Goal: Navigation & Orientation: Find specific page/section

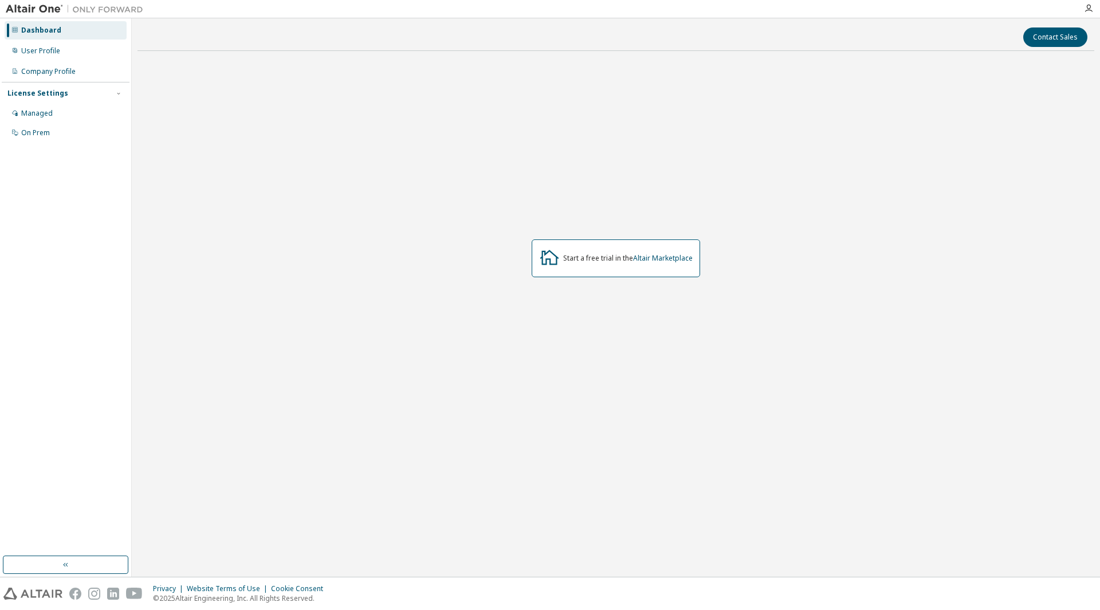
click at [624, 258] on div "Start a free trial in the Altair Marketplace" at bounding box center [627, 258] width 129 height 9
click at [694, 260] on div "Start a free trial in the Altair Marketplace" at bounding box center [616, 258] width 168 height 38
click at [42, 115] on div "Managed" at bounding box center [37, 113] width 32 height 9
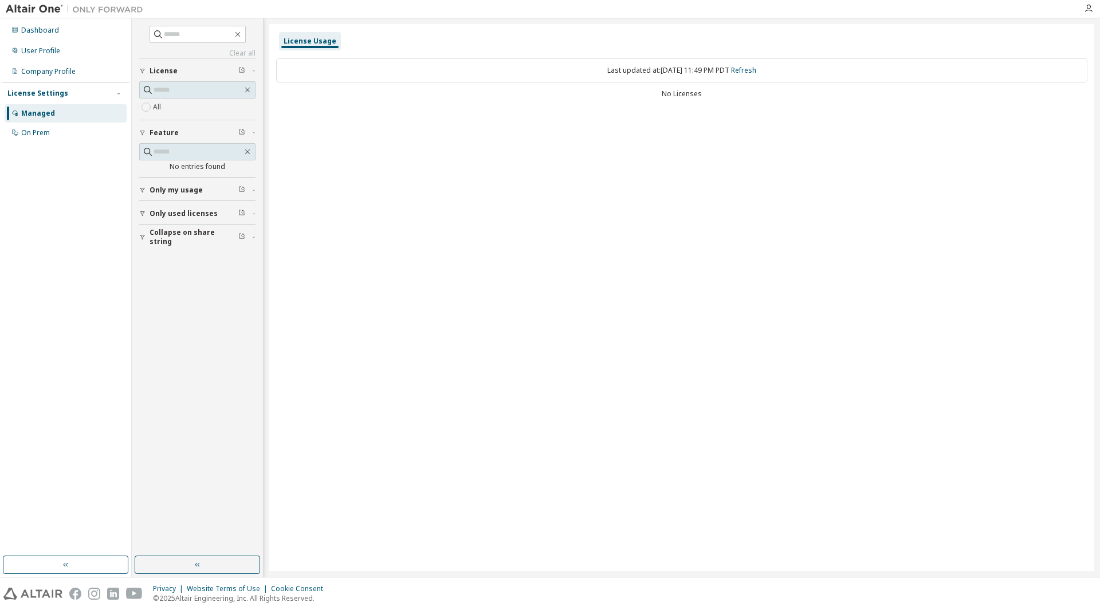
click at [199, 213] on span "Only used licenses" at bounding box center [184, 213] width 68 height 9
click at [57, 70] on div "Company Profile" at bounding box center [48, 71] width 54 height 9
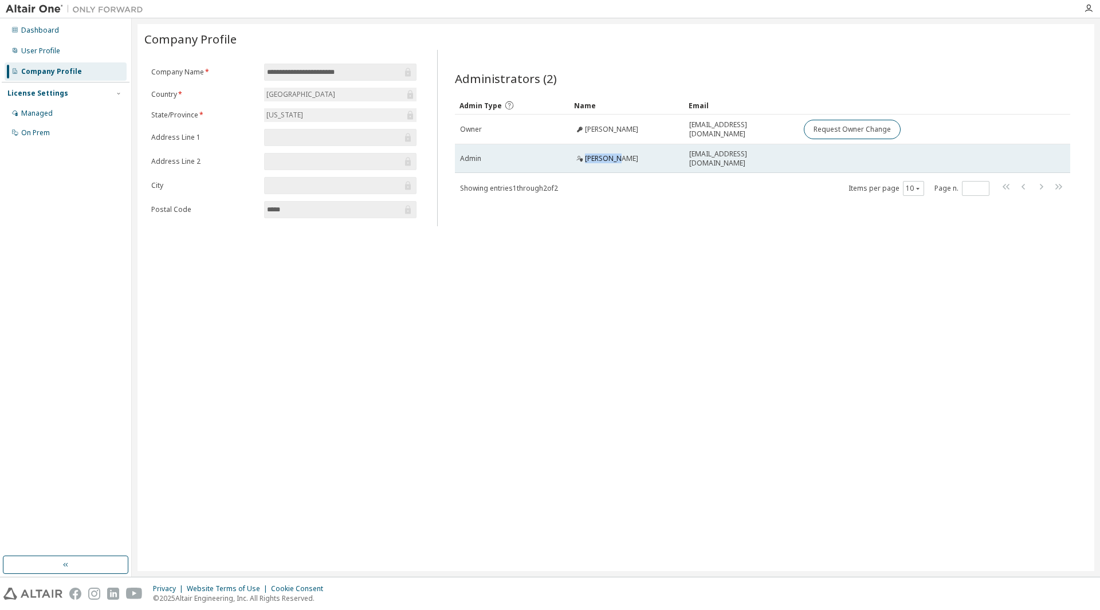
drag, startPoint x: 617, startPoint y: 160, endPoint x: 584, endPoint y: 159, distance: 32.7
click at [584, 159] on div "[PERSON_NAME]" at bounding box center [627, 158] width 104 height 9
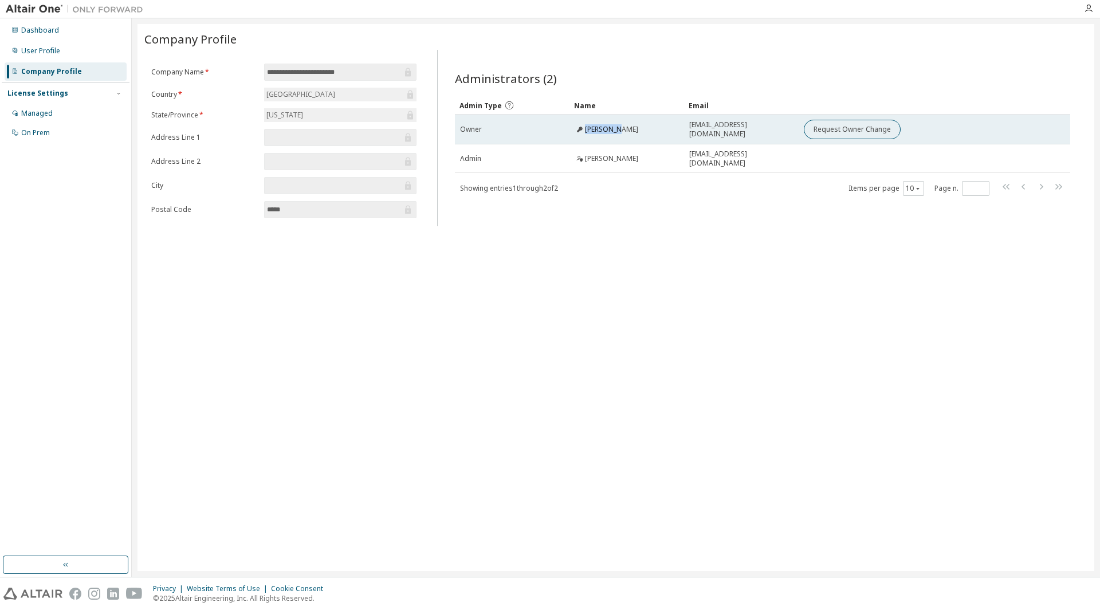
drag, startPoint x: 622, startPoint y: 128, endPoint x: 581, endPoint y: 129, distance: 40.7
click at [581, 129] on div "[PERSON_NAME]" at bounding box center [627, 129] width 104 height 9
copy span "[PERSON_NAME]"
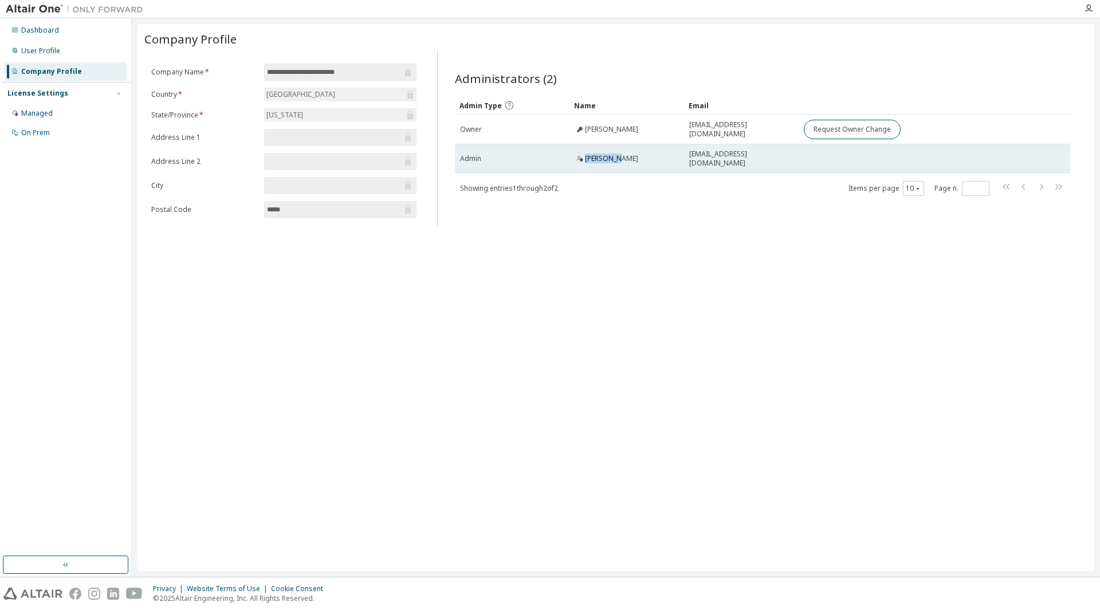
drag, startPoint x: 610, startPoint y: 159, endPoint x: 581, endPoint y: 162, distance: 28.8
click at [581, 162] on div "[PERSON_NAME]" at bounding box center [627, 158] width 104 height 9
copy span "[PERSON_NAME]"
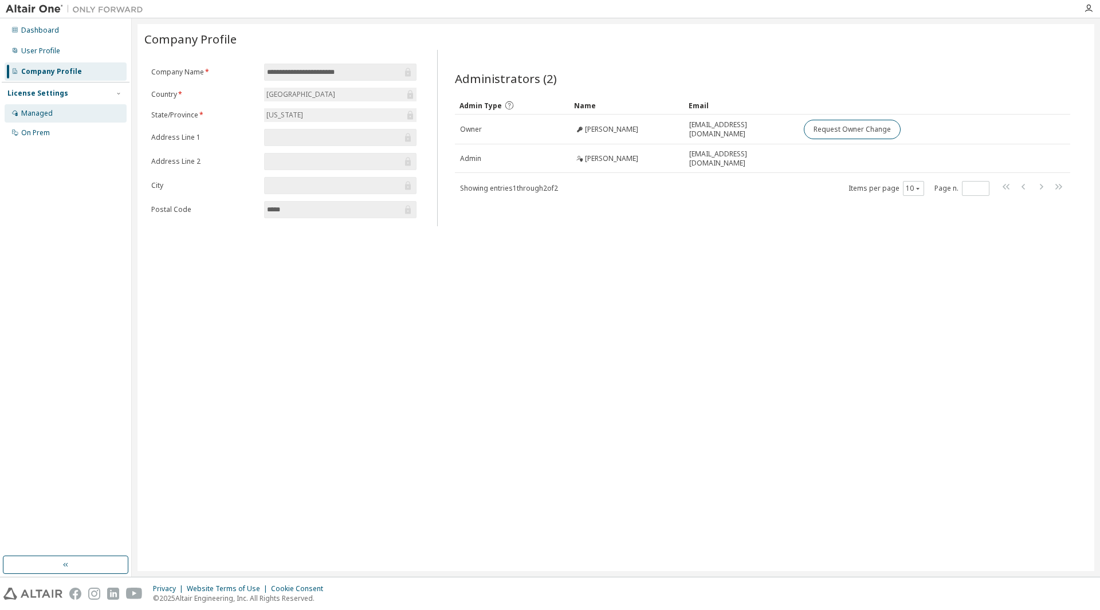
click at [55, 116] on div "Managed" at bounding box center [66, 113] width 122 height 18
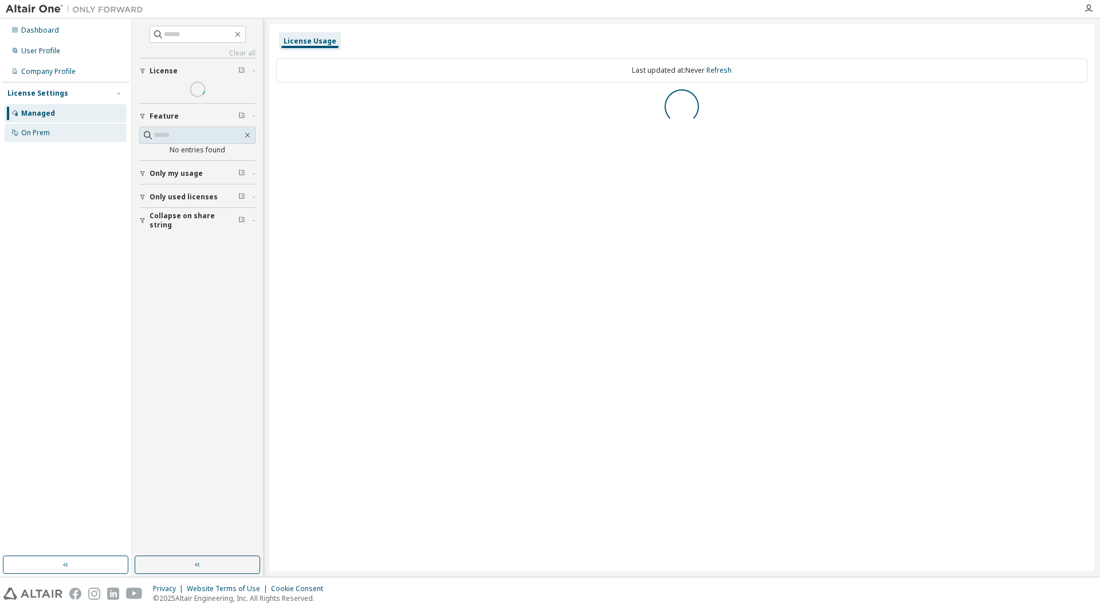
click at [50, 135] on div "On Prem" at bounding box center [66, 133] width 122 height 18
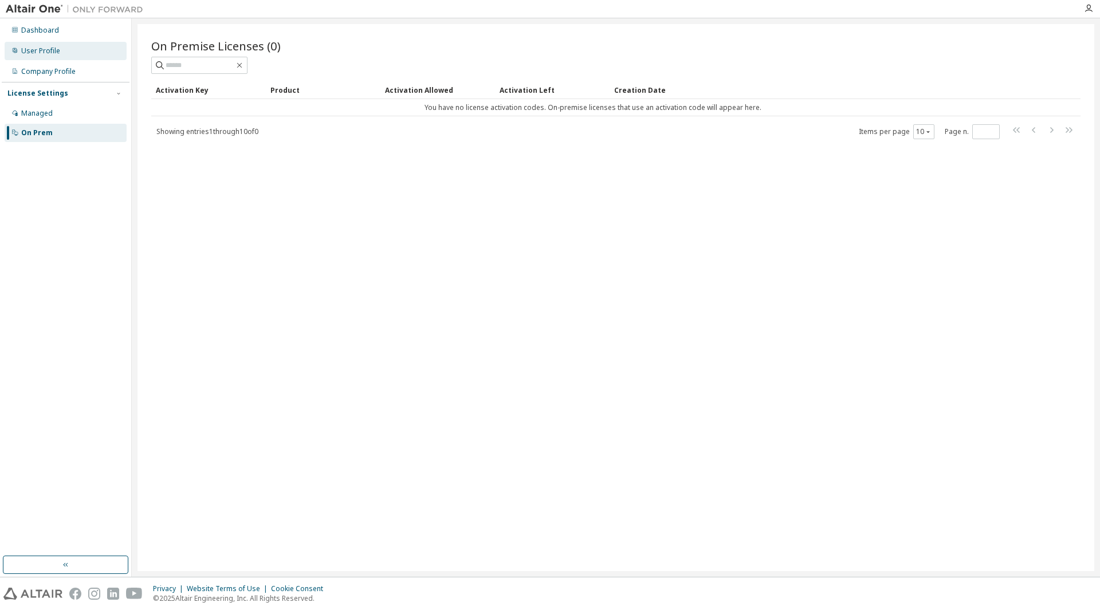
click at [48, 44] on div "User Profile" at bounding box center [66, 51] width 122 height 18
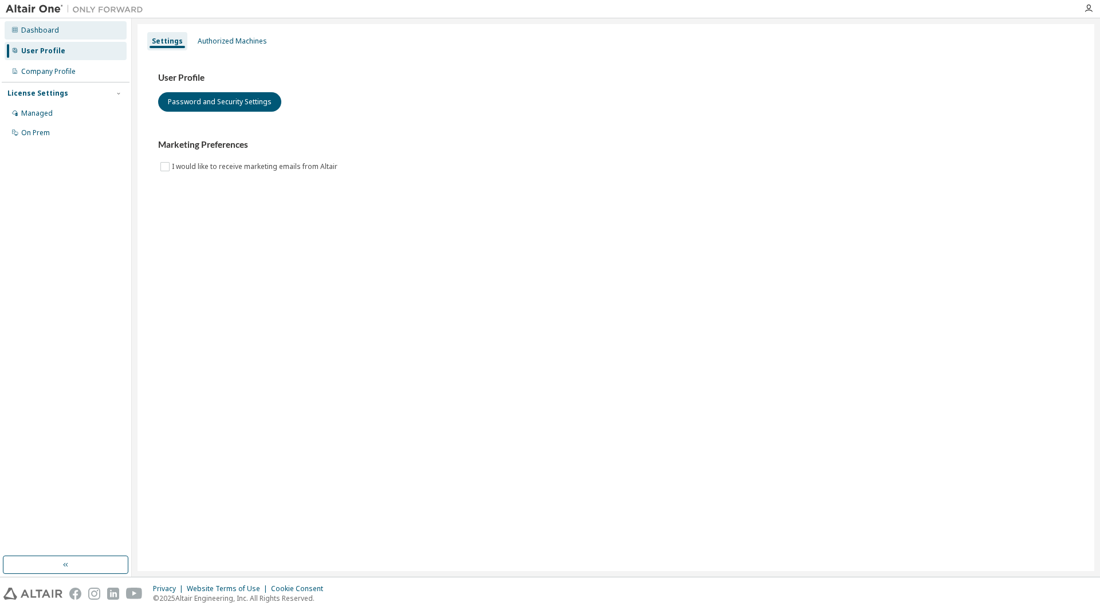
click at [48, 29] on div "Dashboard" at bounding box center [40, 30] width 38 height 9
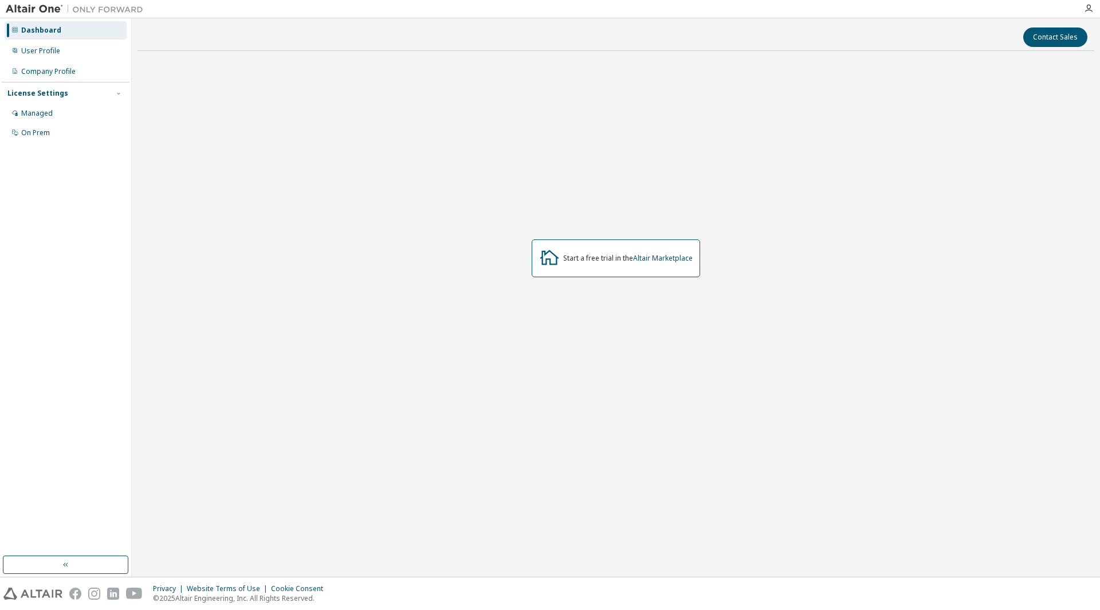
click at [600, 264] on div "Start a free trial in the Altair Marketplace" at bounding box center [616, 258] width 168 height 38
click at [679, 262] on link "Altair Marketplace" at bounding box center [663, 258] width 60 height 10
